Goal: Navigation & Orientation: Find specific page/section

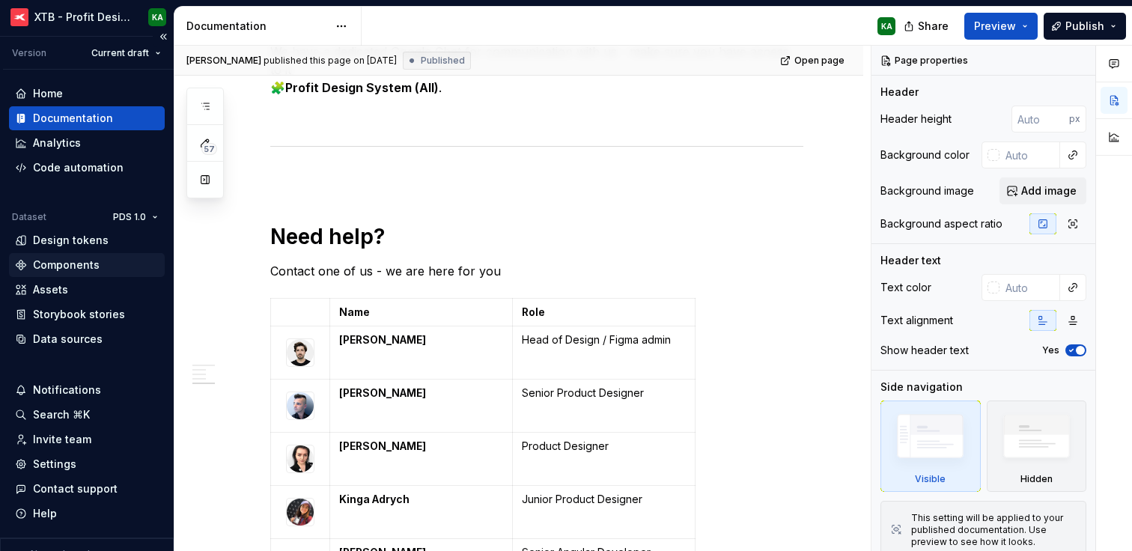
scroll to position [4, 0]
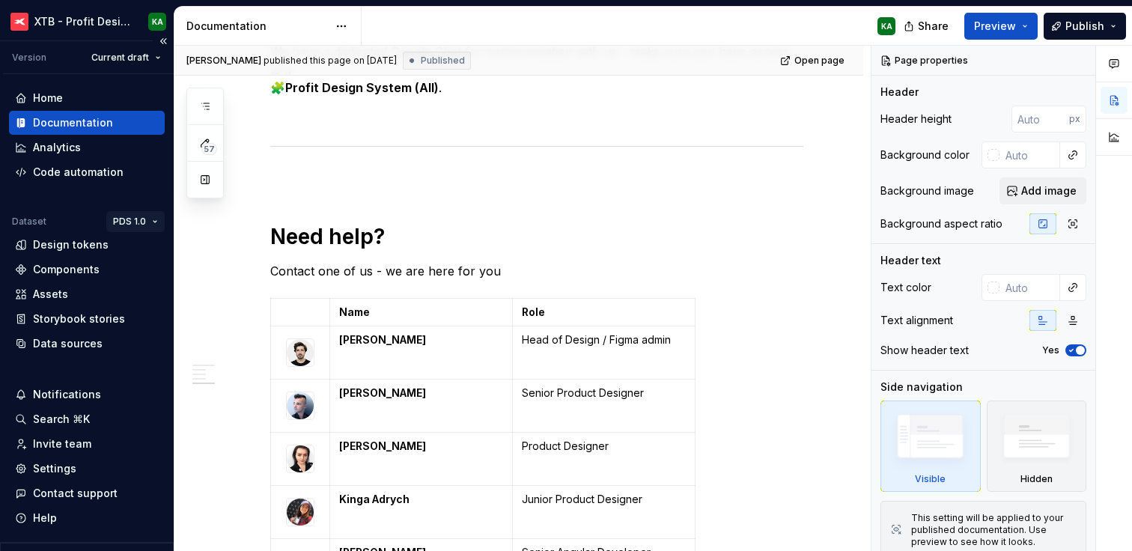
click at [139, 219] on html "XTB - Profit Design System KA Version Current draft Home Documentation Analytic…" at bounding box center [566, 275] width 1132 height 551
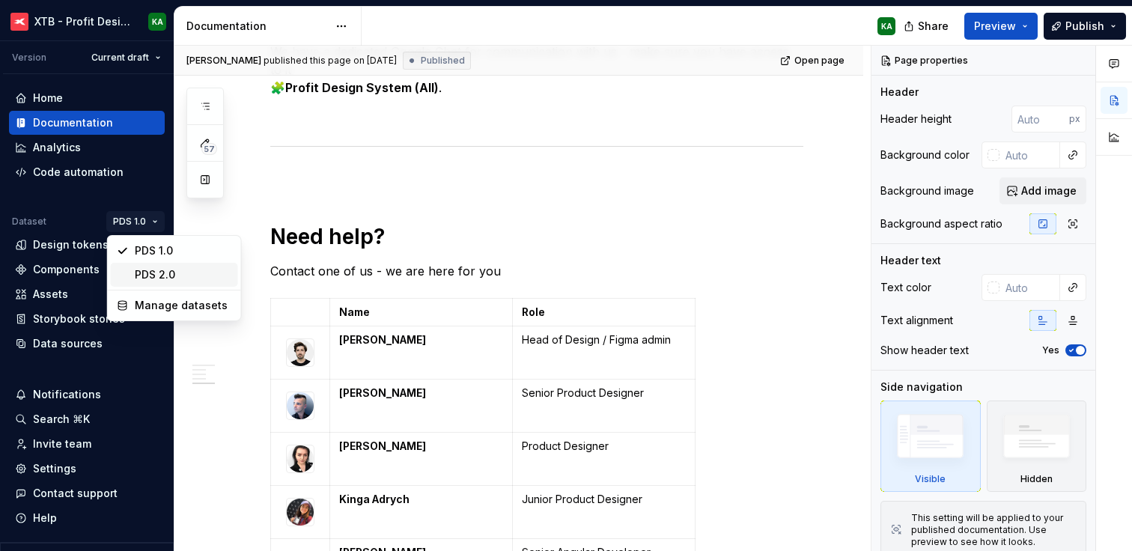
click at [148, 276] on div "PDS 2.0" at bounding box center [183, 274] width 97 height 15
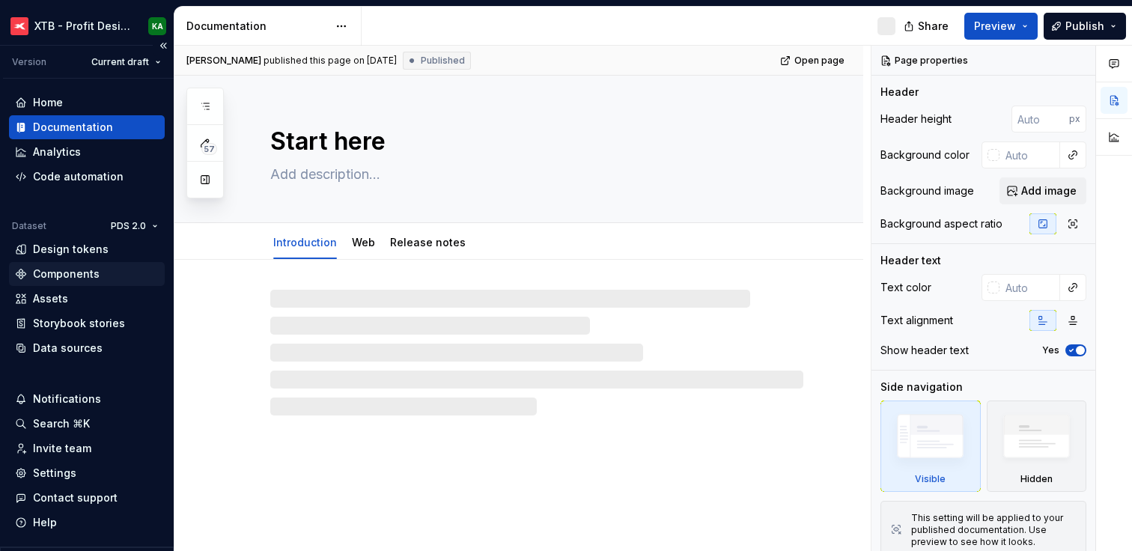
click at [94, 271] on div "Components" at bounding box center [66, 273] width 67 height 15
type textarea "*"
